Goal: Transaction & Acquisition: Purchase product/service

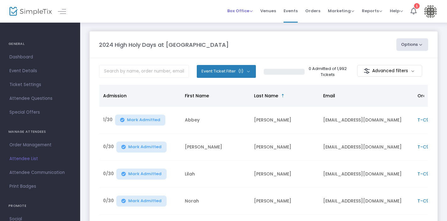
click at [244, 9] on span "Box Office" at bounding box center [239, 11] width 25 height 6
click at [245, 20] on li "Sell Tickets" at bounding box center [249, 21] width 45 height 12
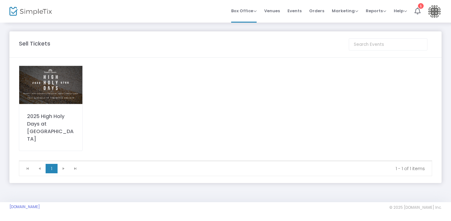
click at [49, 84] on img at bounding box center [50, 85] width 63 height 40
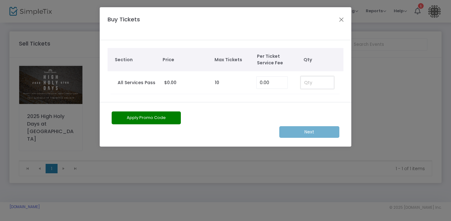
click at [310, 82] on input at bounding box center [317, 83] width 33 height 12
type input "1"
click at [305, 132] on m-button "Next" at bounding box center [309, 132] width 60 height 12
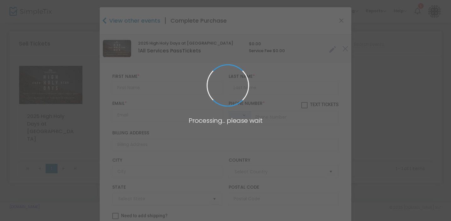
type input "[GEOGRAPHIC_DATA]"
type input "[US_STATE]"
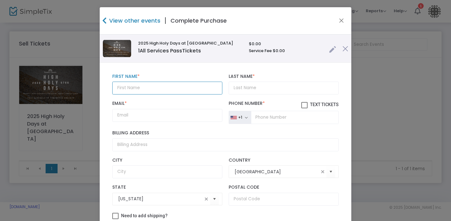
click at [165, 85] on input "text" at bounding box center [167, 88] width 110 height 13
type input "Max"
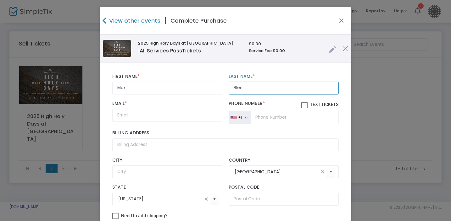
type input "Blen"
click at [139, 115] on input "Email *" at bounding box center [167, 115] width 110 height 13
paste input "[EMAIL_ADDRESS][DOMAIN_NAME]"
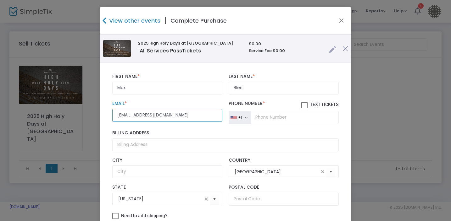
type input "[EMAIL_ADDRESS][DOMAIN_NAME]"
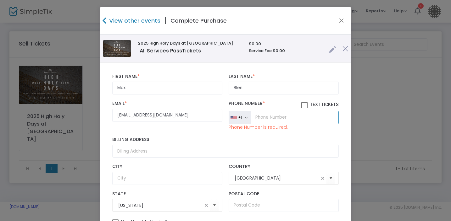
paste input "[PHONE_NUMBER]"
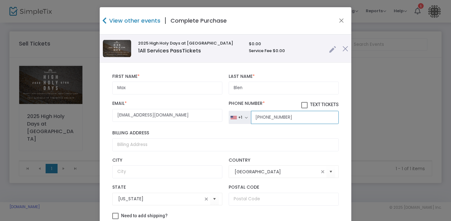
type input "[PHONE_NUMBER]"
click at [301, 105] on span at bounding box center [304, 105] width 6 height 6
click at [304, 109] on input "Text Tickets" at bounding box center [304, 109] width 0 height 0
checkbox input "true"
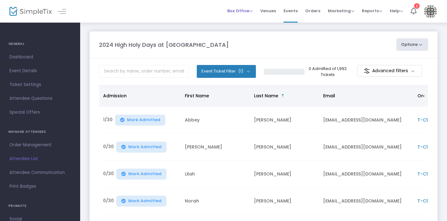
click at [249, 11] on span "Box Office" at bounding box center [239, 11] width 25 height 6
click at [250, 20] on li "Sell Tickets" at bounding box center [249, 21] width 45 height 12
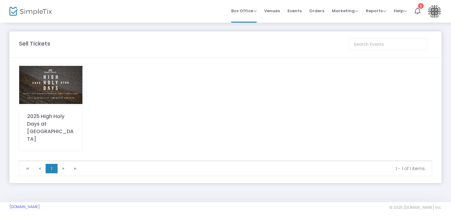
click at [74, 90] on img at bounding box center [50, 85] width 63 height 40
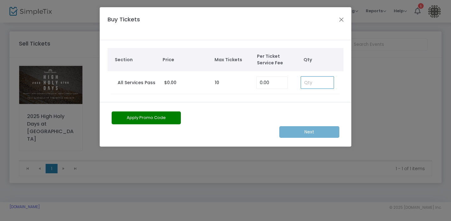
click at [305, 81] on input at bounding box center [317, 83] width 33 height 12
type input "1"
click at [308, 130] on m-button "Next" at bounding box center [309, 132] width 60 height 12
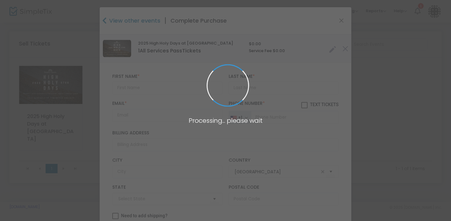
type input "[US_STATE]"
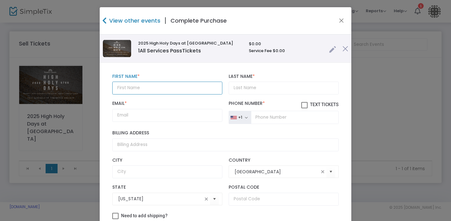
click at [147, 86] on input "text" at bounding box center [167, 88] width 110 height 13
type input "Susan"
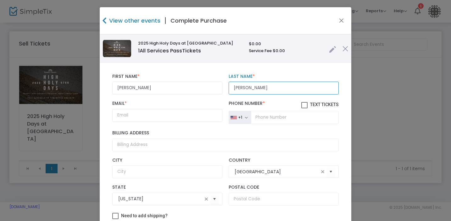
type input "Rosenbloom"
click at [147, 114] on input "Email *" at bounding box center [167, 115] width 110 height 13
paste input "srosenbloom12@gmail.com"
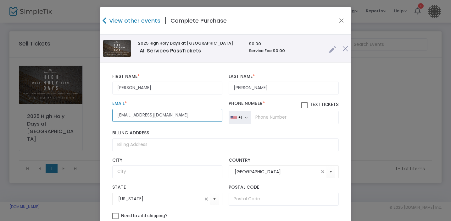
type input "srosenbloom12@gmail.com"
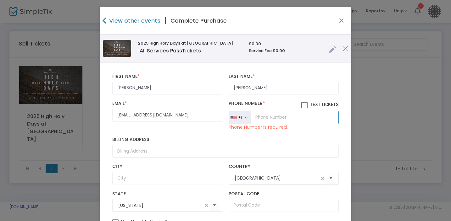
paste input "(214) 293-4351"
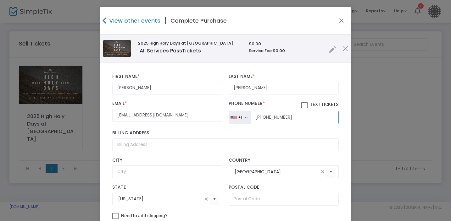
type input "(214) 293-4351"
click at [301, 105] on span at bounding box center [304, 105] width 6 height 6
click at [304, 109] on input "Text Tickets" at bounding box center [304, 109] width 0 height 0
checkbox input "true"
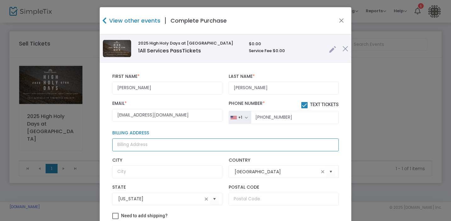
click at [173, 146] on input "Billing Address" at bounding box center [225, 145] width 227 height 13
paste input "1000 Murray Hill Lane Apt 101"
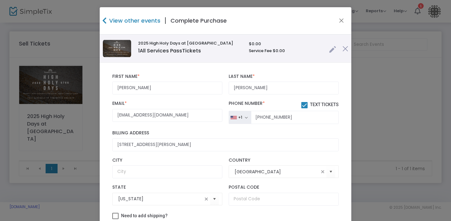
type input "1000 Murray Hill Lane"
type input "Memphis"
type input "38120"
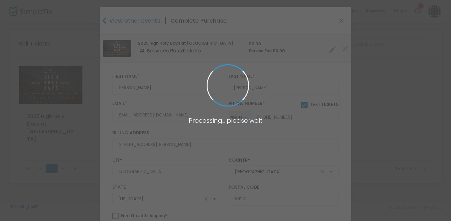
type input "Tennessee"
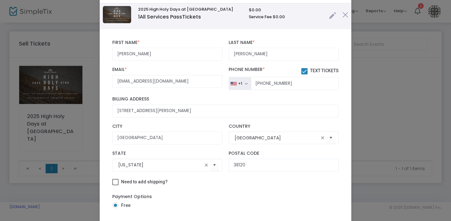
scroll to position [70, 0]
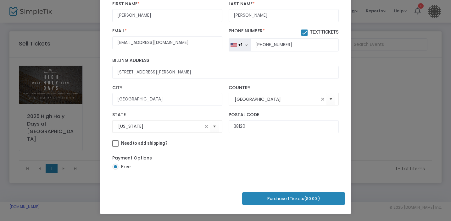
click at [292, 199] on button "Purchase 1 Tickets ($0.00 )" at bounding box center [293, 199] width 103 height 13
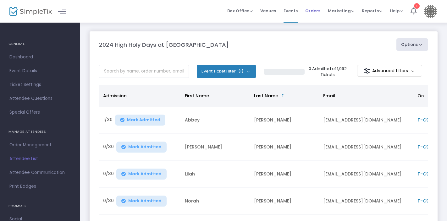
click at [316, 11] on span "Orders" at bounding box center [312, 11] width 15 height 16
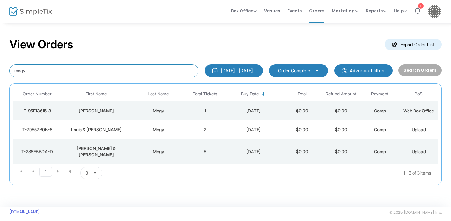
drag, startPoint x: 47, startPoint y: 72, endPoint x: 3, endPoint y: 73, distance: 43.4
click at [3, 73] on div "View Orders Export Order List mogy 8/18/2025 - 9/17/2025 Last 30 Days Today Yes…" at bounding box center [225, 115] width 451 height 186
